Goal: Task Accomplishment & Management: Complete application form

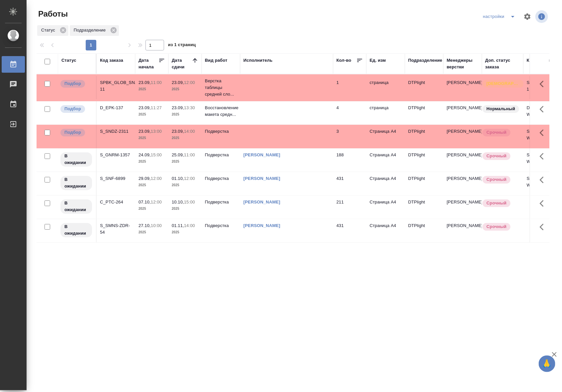
click at [373, 269] on div "Статус Код заказа Дата начала Дата сдачи Вид работ Исполнитель Кол-во Ед. изм П…" at bounding box center [293, 172] width 513 height 239
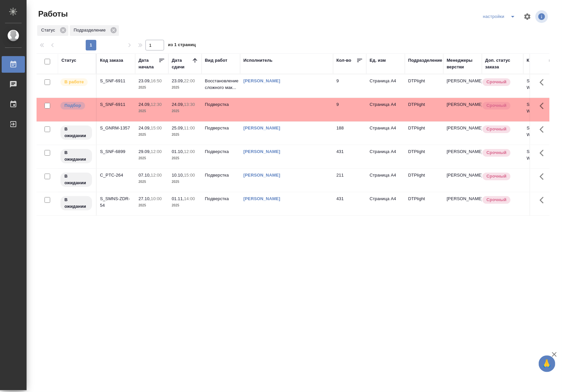
click at [296, 113] on td at bounding box center [286, 109] width 93 height 23
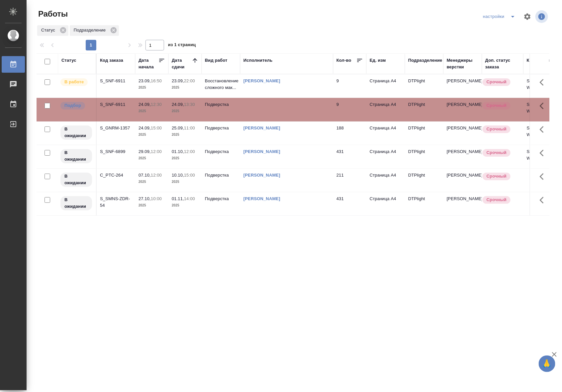
click at [296, 113] on td at bounding box center [286, 109] width 93 height 23
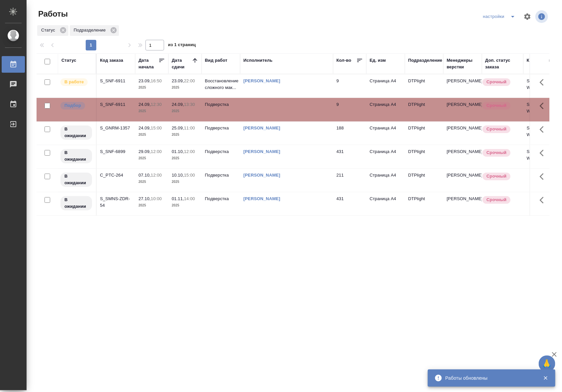
click at [385, 261] on div "Статус Код заказа Дата начала Дата сдачи Вид работ Исполнитель Кол-во Ед. изм П…" at bounding box center [293, 172] width 513 height 239
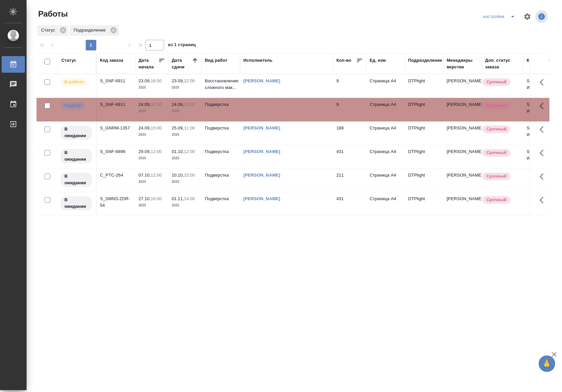
click at [302, 92] on td "[PERSON_NAME]" at bounding box center [286, 85] width 93 height 23
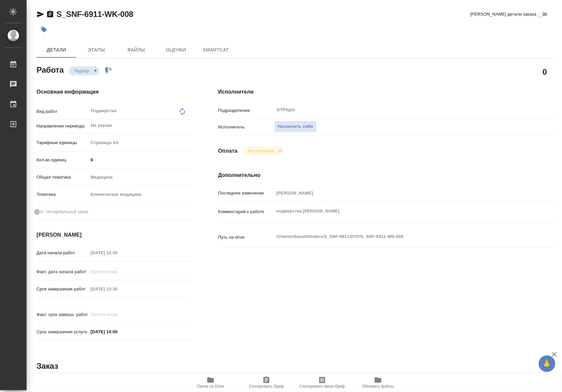
type textarea "x"
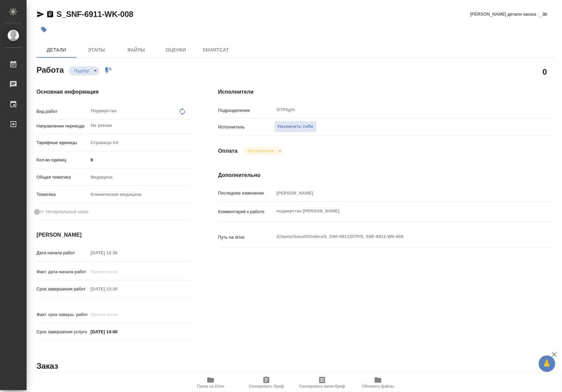
type textarea "x"
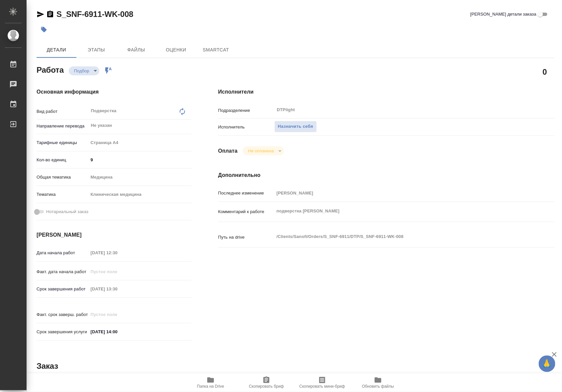
type textarea "x"
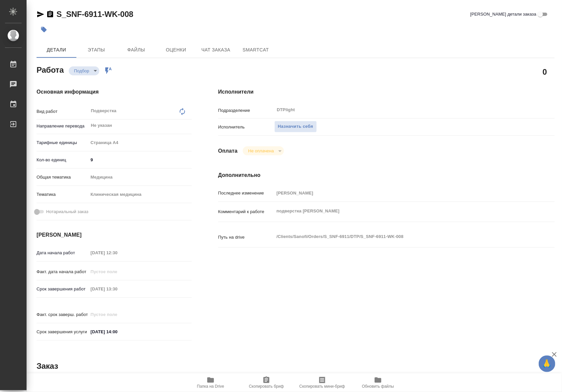
type textarea "x"
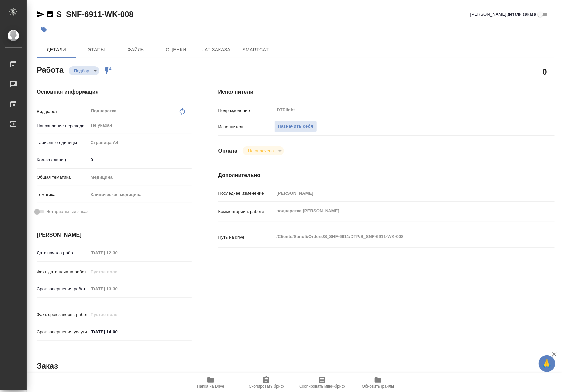
type textarea "x"
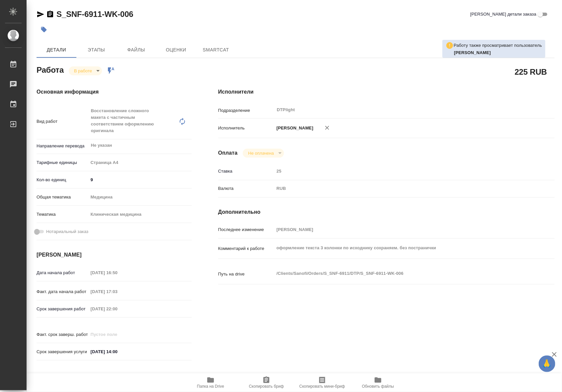
type textarea "x"
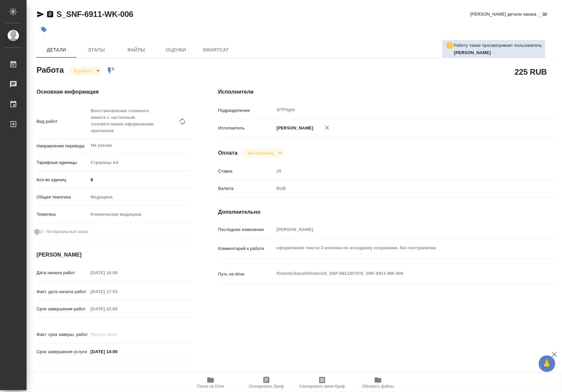
type textarea "x"
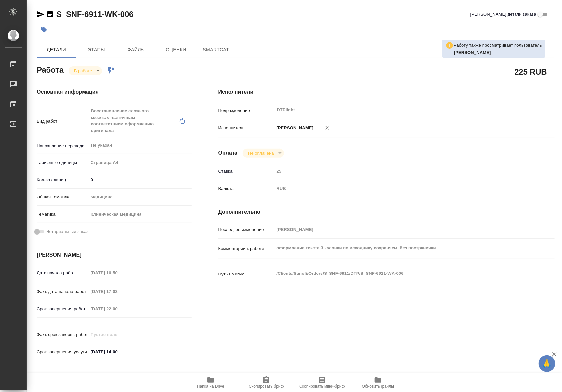
type textarea "x"
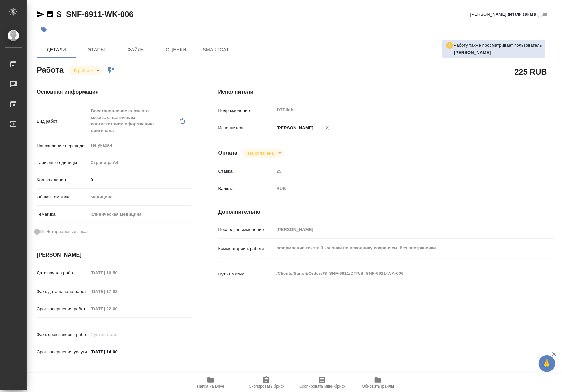
type textarea "x"
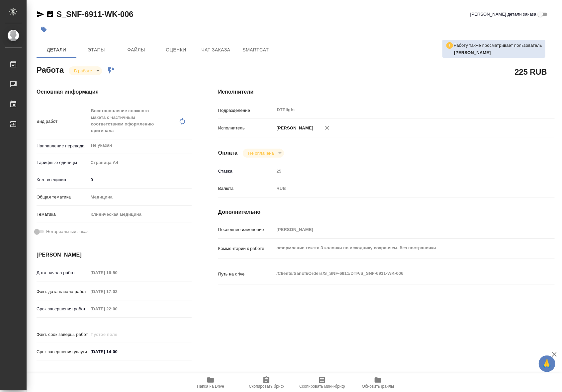
click at [474, 94] on h4 "Исполнители" at bounding box center [386, 92] width 336 height 8
type textarea "x"
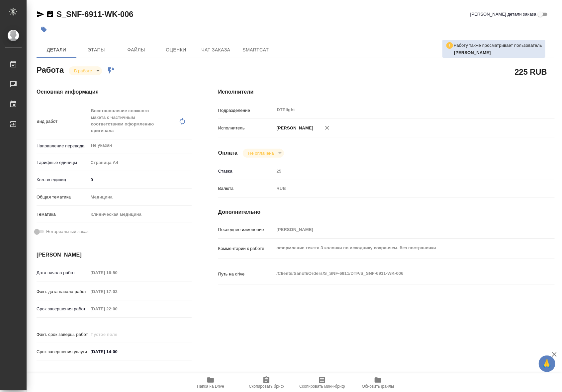
type textarea "x"
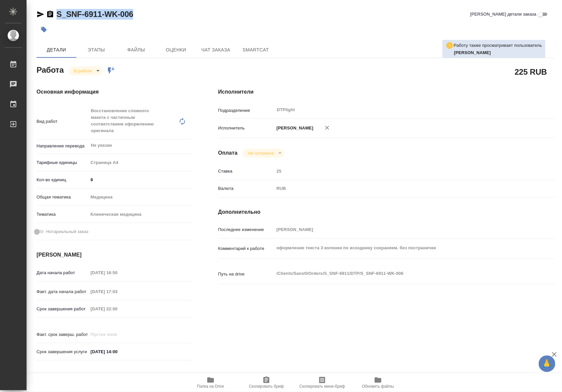
type textarea "x"
drag, startPoint x: 134, startPoint y: 15, endPoint x: 55, endPoint y: 13, distance: 78.7
click at [55, 13] on div "S_SNF-6911-WK-006 Кратко детали заказа" at bounding box center [296, 14] width 518 height 11
copy link "S_SNF-6911-WK-006"
click at [212, 383] on icon "button" at bounding box center [210, 380] width 7 height 5
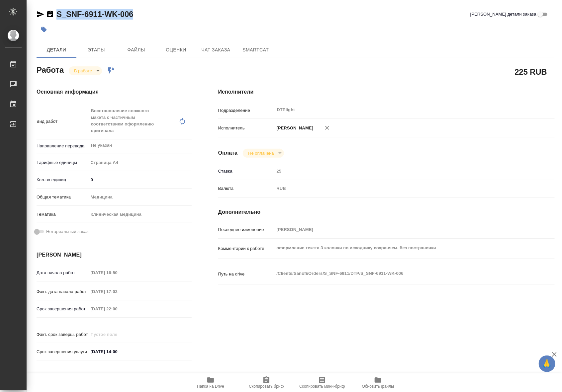
type textarea "x"
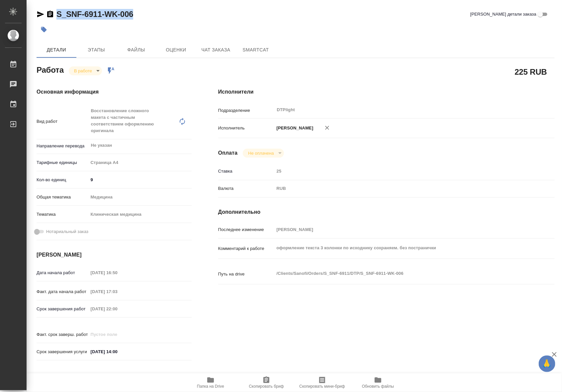
type textarea "x"
